Goal: Information Seeking & Learning: Learn about a topic

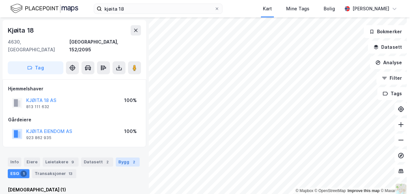
click at [119, 158] on div "Bygg 2" at bounding box center [128, 162] width 24 height 9
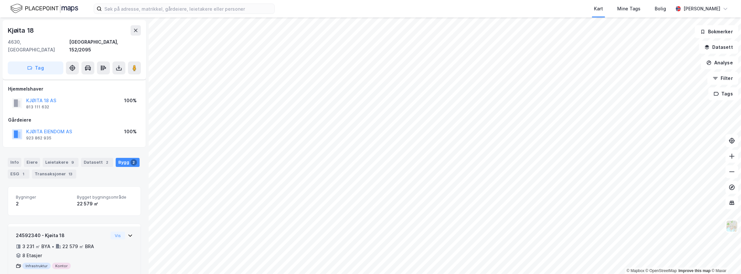
scroll to position [54, 0]
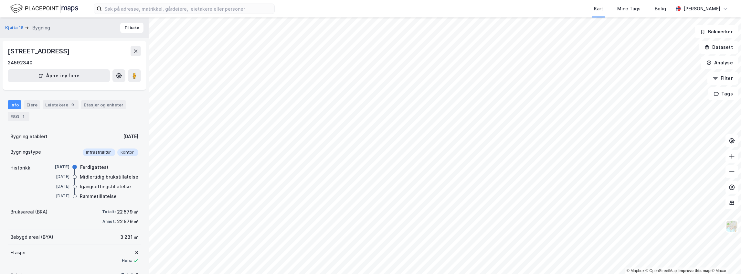
scroll to position [26, 0]
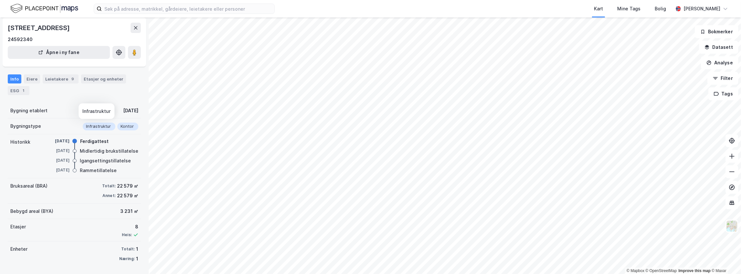
click at [98, 130] on div "Infrastruktur" at bounding box center [99, 126] width 33 height 8
click at [98, 125] on div "Infrastruktur" at bounding box center [99, 126] width 33 height 8
click at [32, 76] on div "Eiere" at bounding box center [32, 78] width 16 height 9
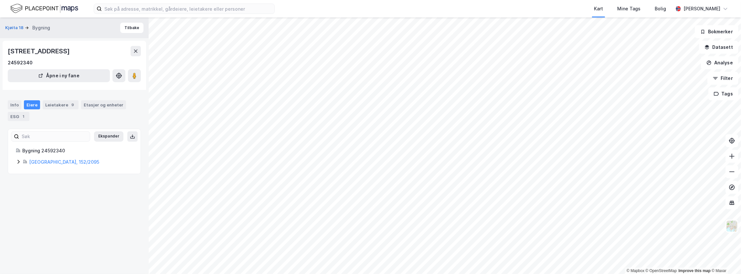
click at [18, 163] on icon at bounding box center [18, 161] width 5 height 5
click at [58, 105] on div "Leietakere 9" at bounding box center [61, 104] width 36 height 9
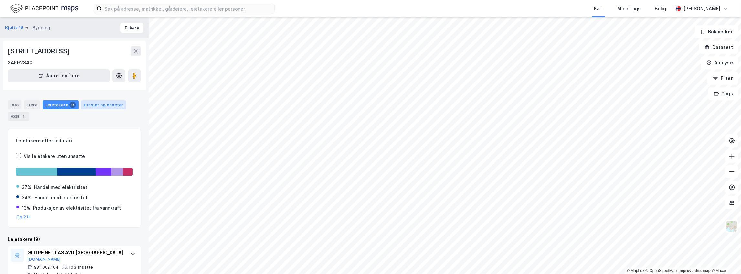
click at [96, 105] on div "Etasjer og enheter" at bounding box center [104, 105] width 40 height 6
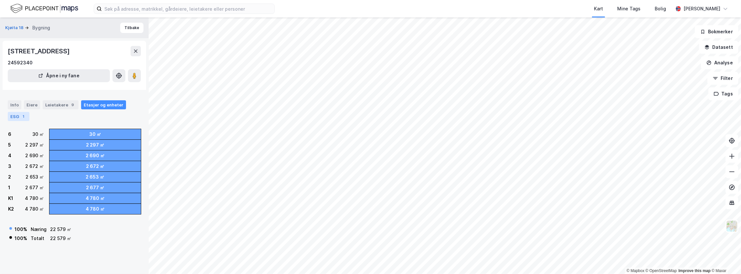
click at [24, 116] on div "1" at bounding box center [23, 116] width 6 height 6
